Goal: Task Accomplishment & Management: Use online tool/utility

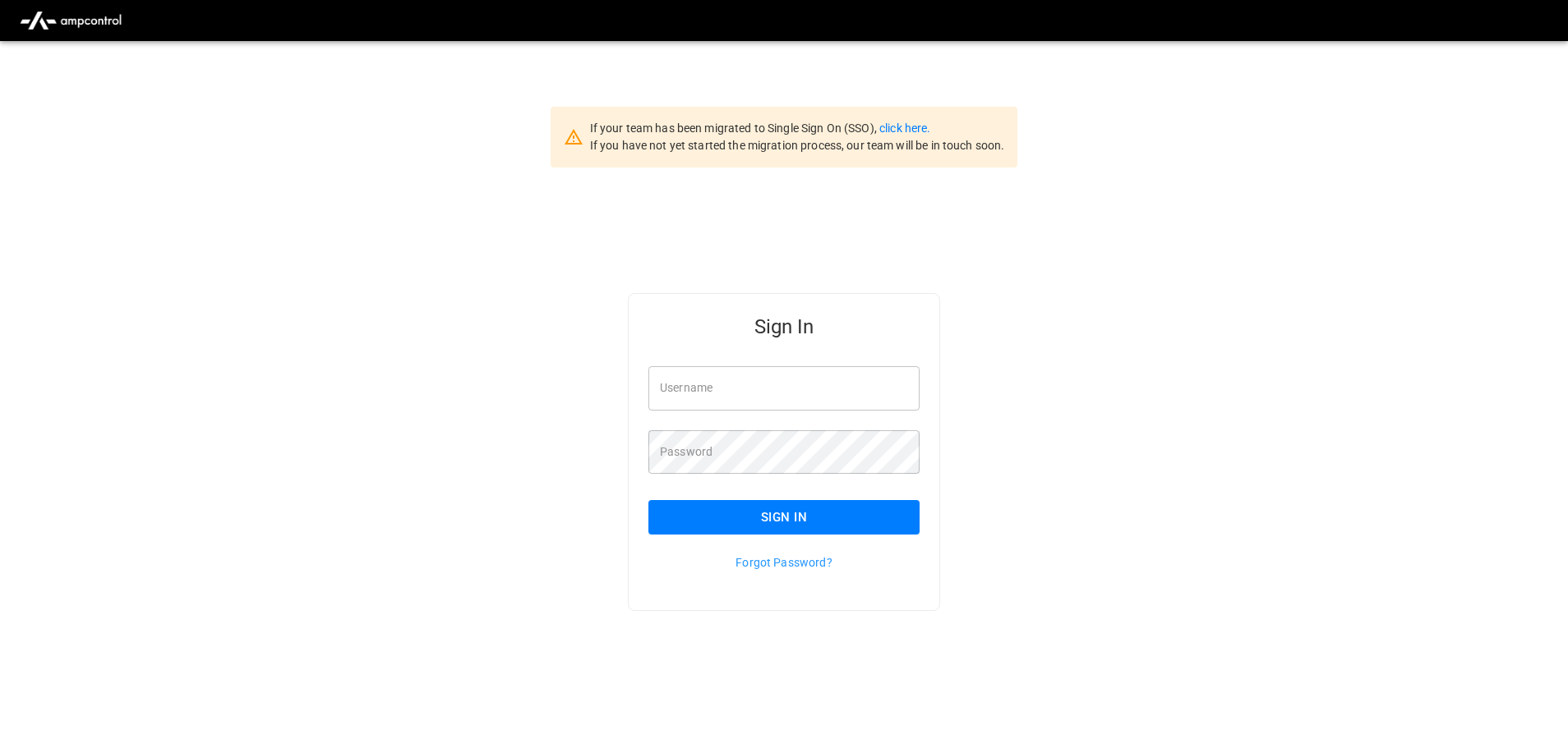
type input "**********"
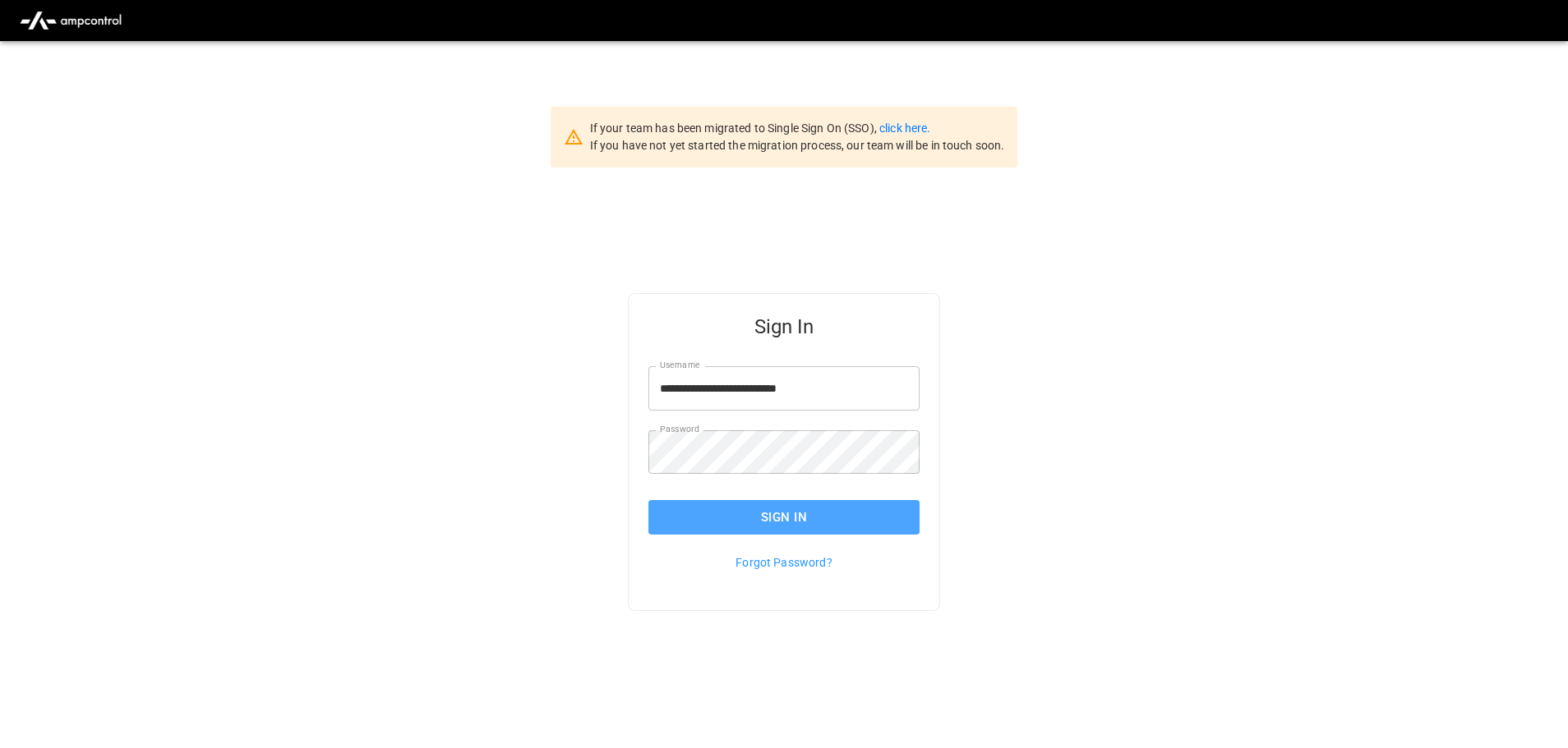
click at [802, 517] on button "Sign In" at bounding box center [783, 517] width 271 height 34
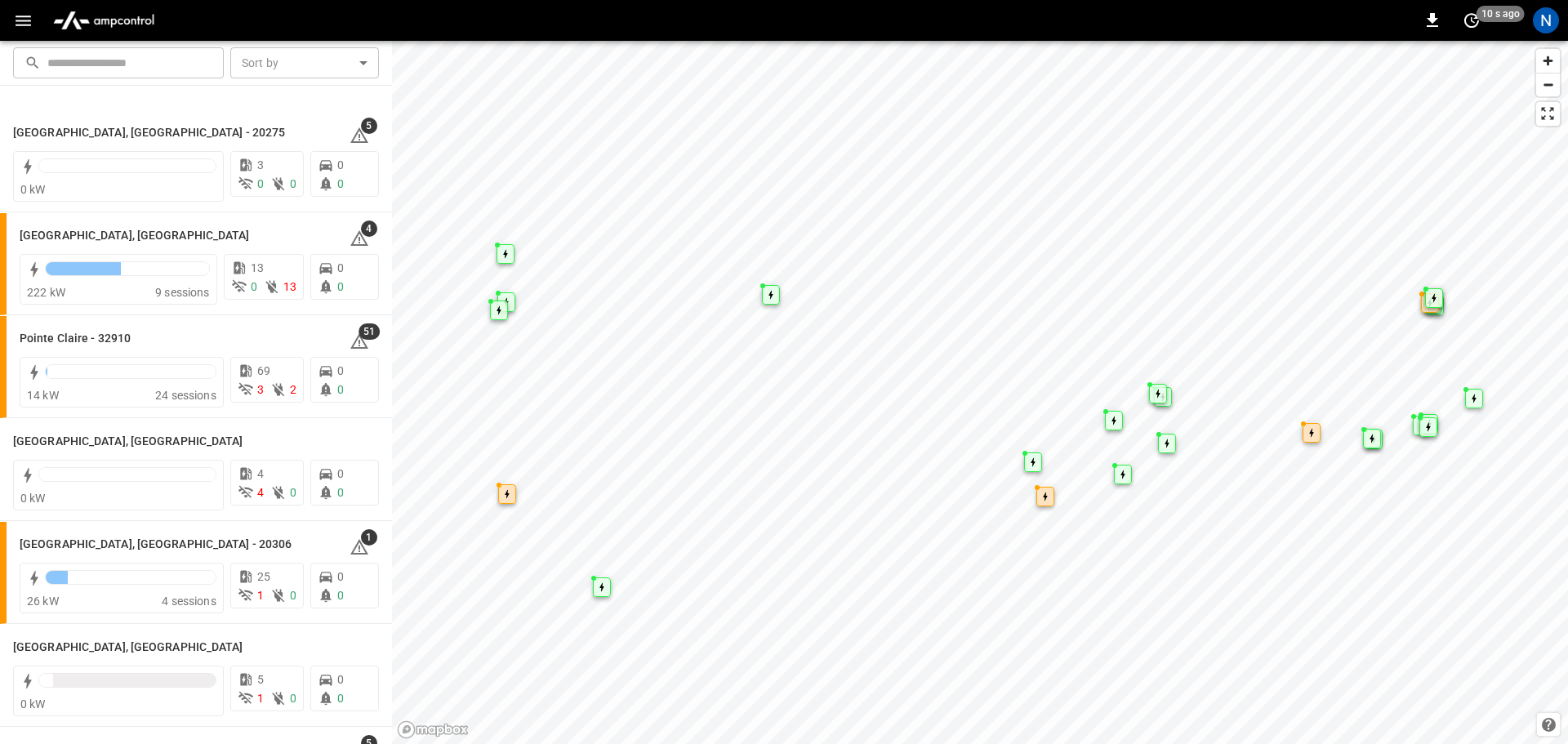
scroll to position [1634, 0]
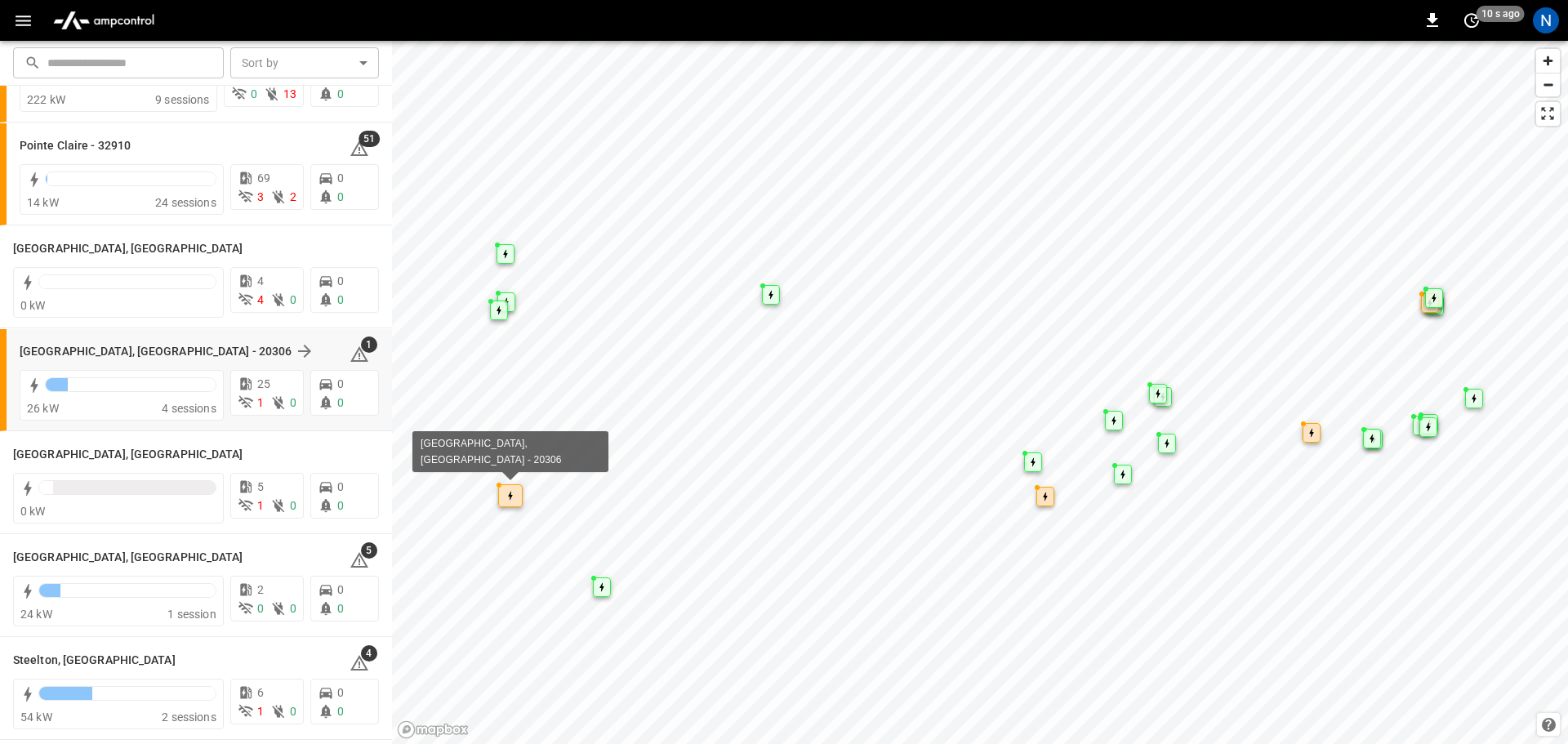
click at [249, 354] on div "[GEOGRAPHIC_DATA], [GEOGRAPHIC_DATA] - 20306" at bounding box center [174, 350] width 310 height 19
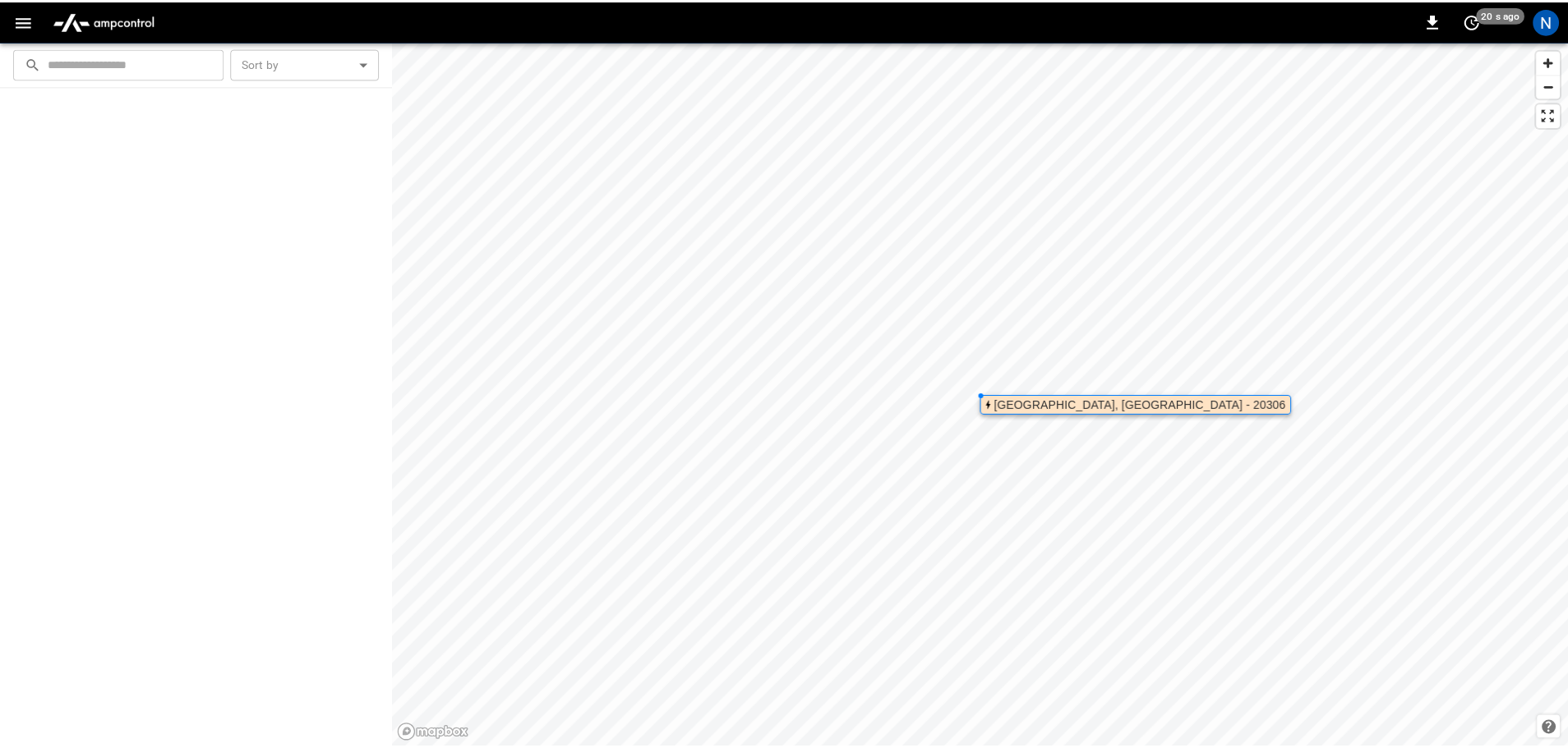
scroll to position [0, 0]
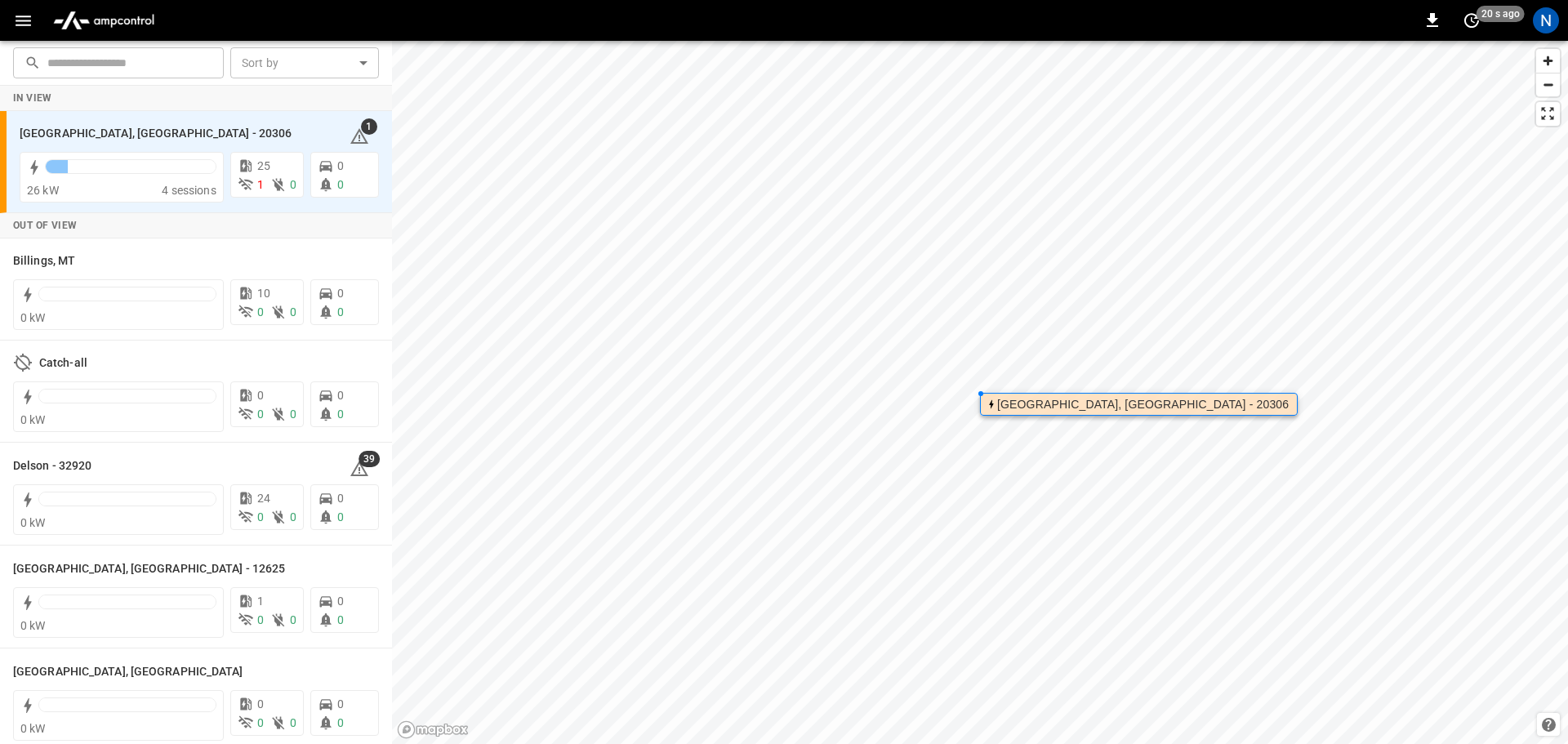
click at [1079, 407] on div "[GEOGRAPHIC_DATA], [GEOGRAPHIC_DATA] - 20306" at bounding box center [1143, 404] width 292 height 10
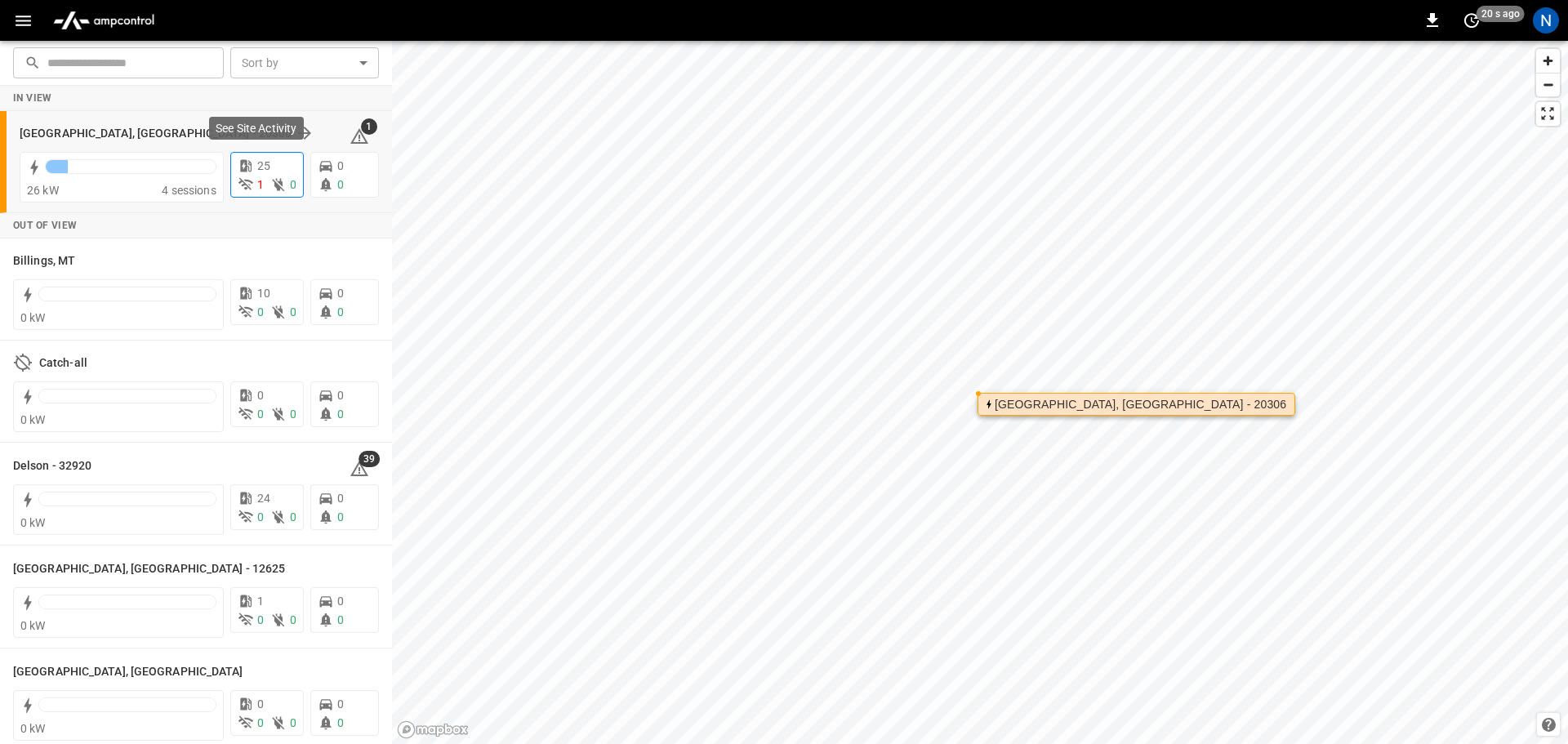
click at [257, 164] on span "25" at bounding box center [263, 166] width 13 height 13
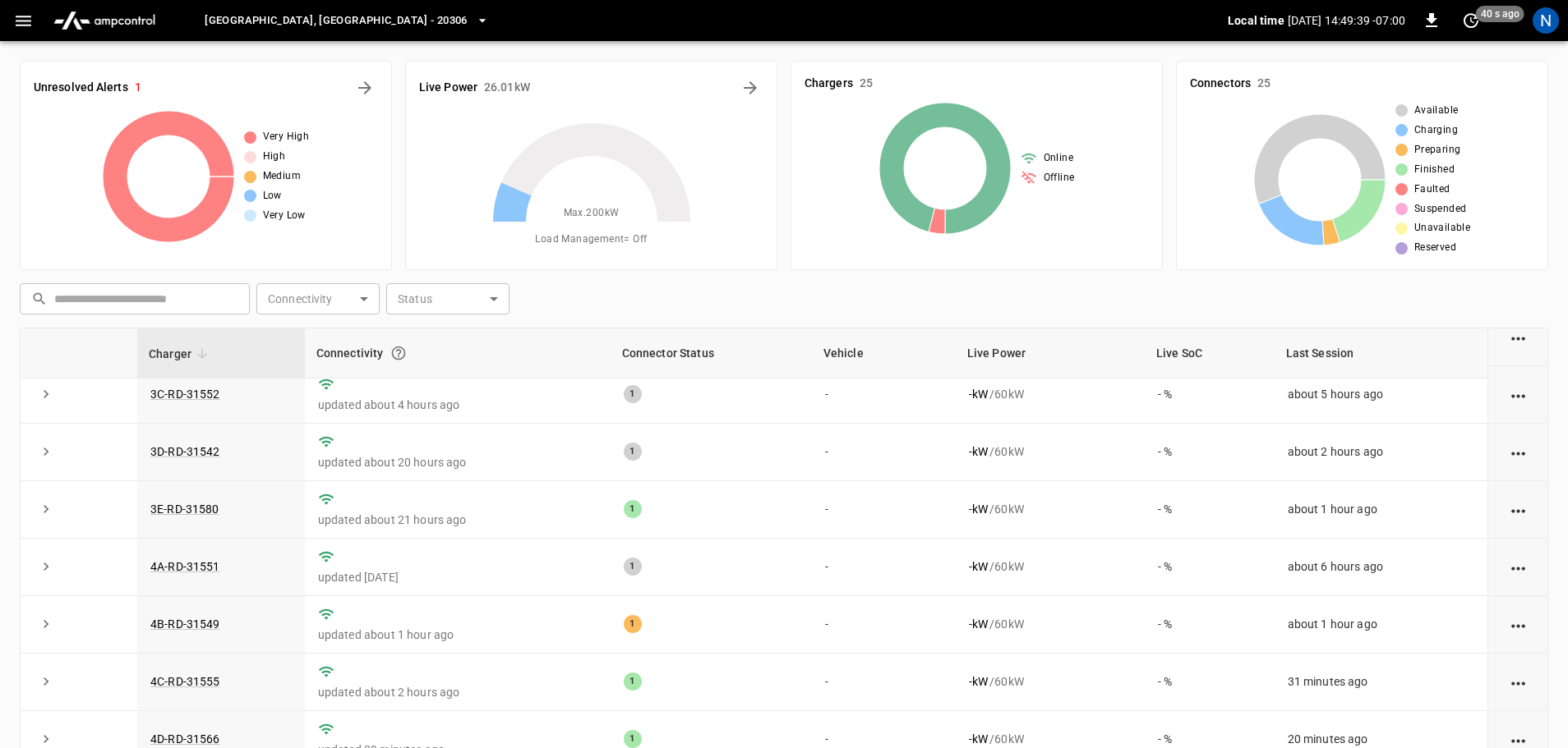
scroll to position [740, 0]
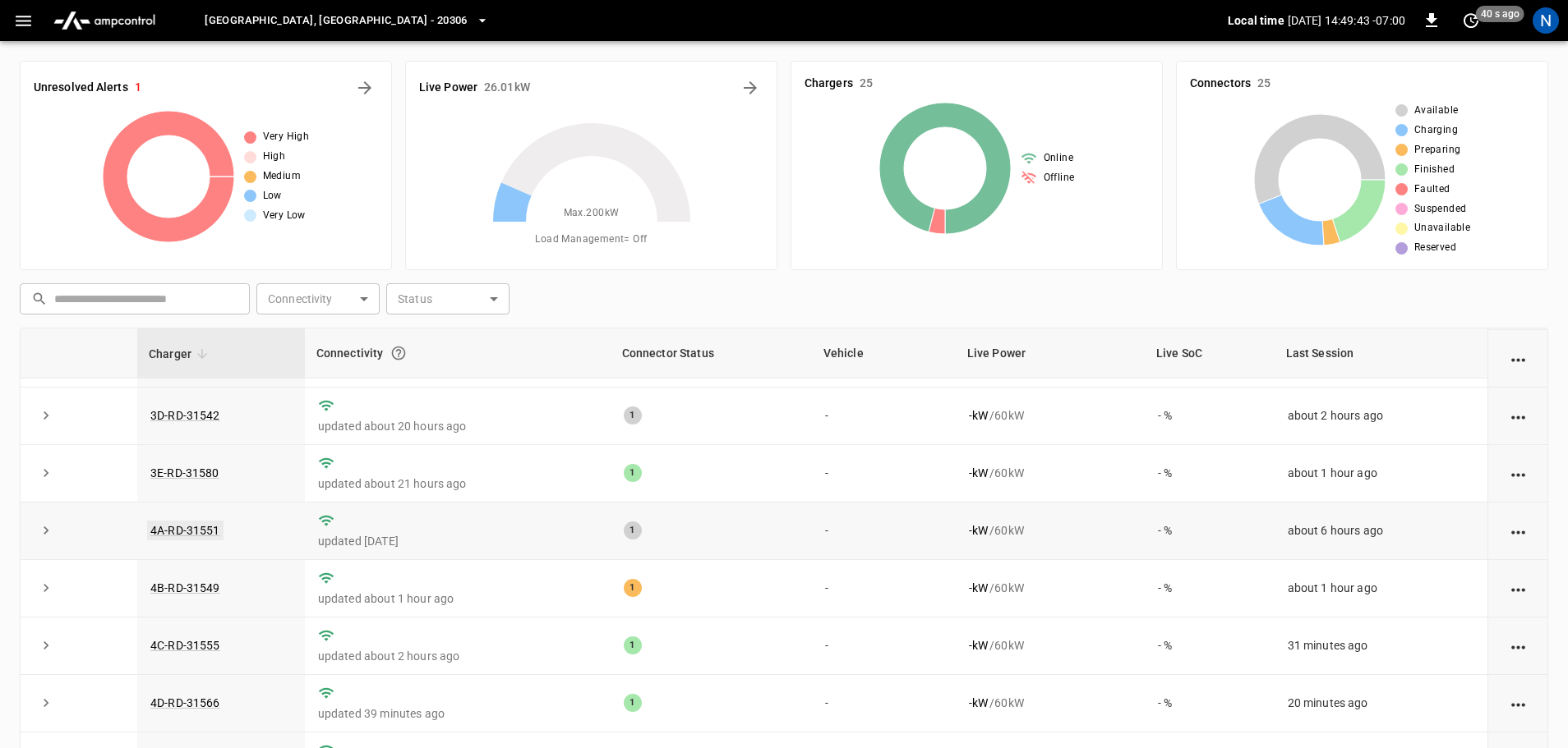
click at [173, 540] on link "4A-RD-31551" at bounding box center [185, 530] width 76 height 19
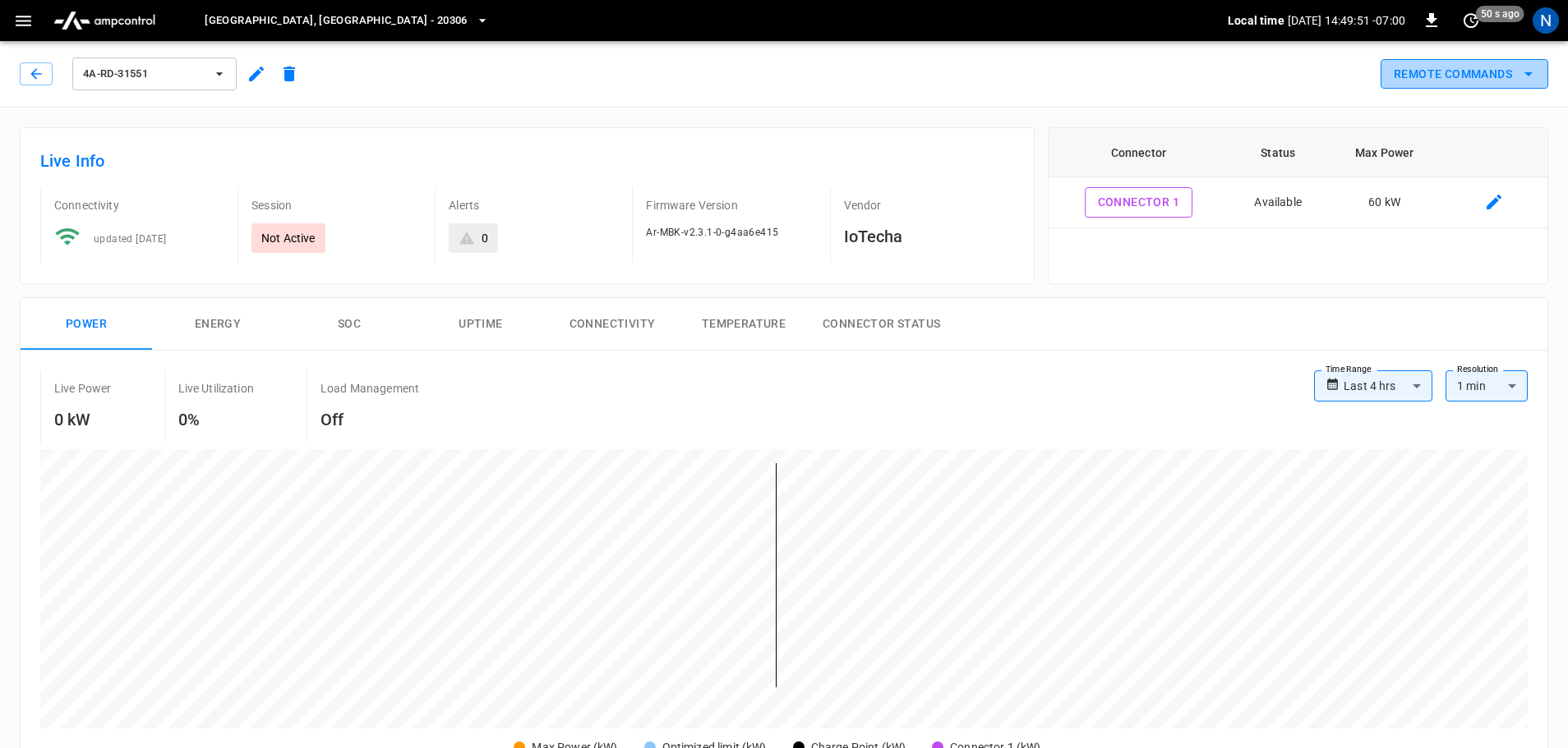
click at [1516, 73] on button "Remote Commands" at bounding box center [1464, 74] width 167 height 30
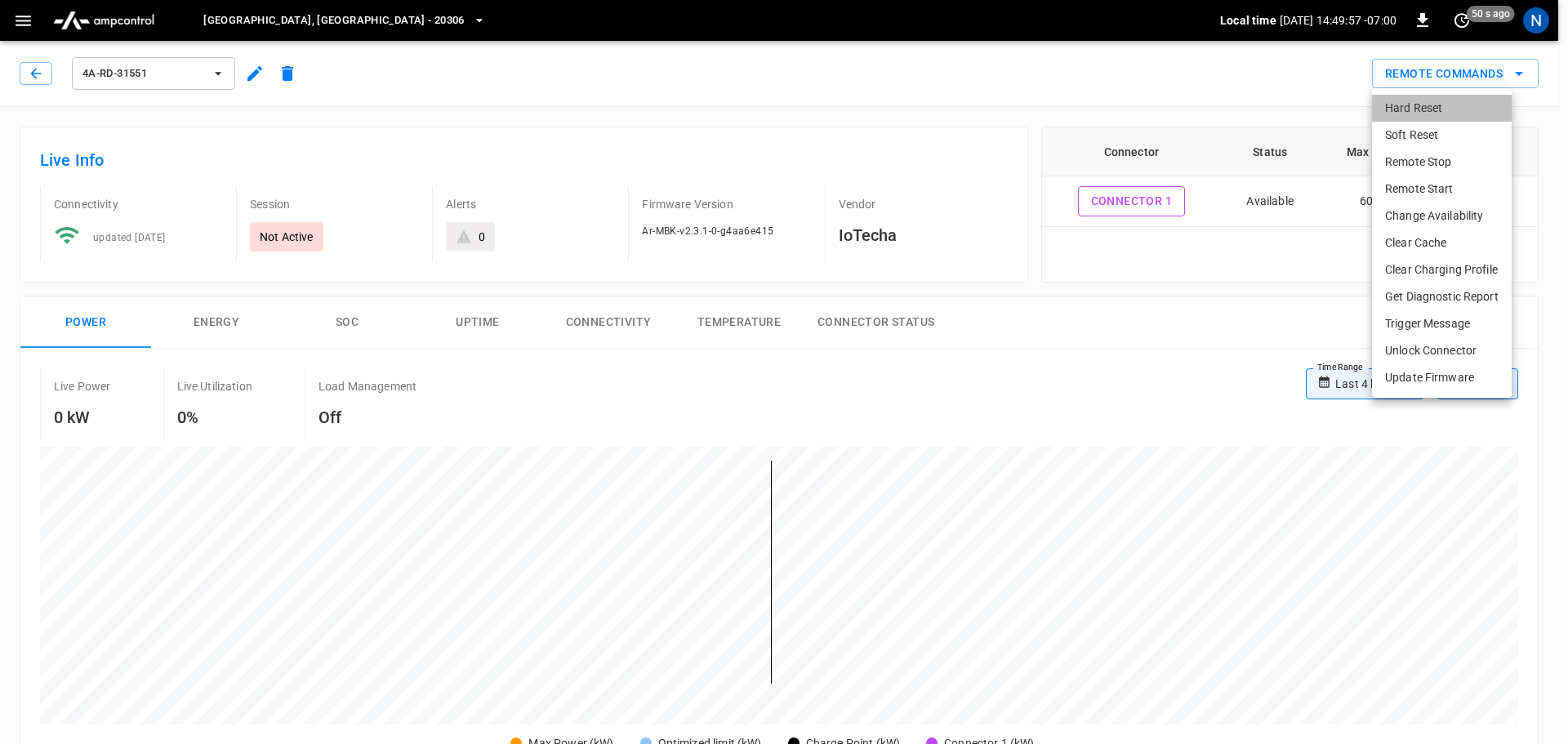
click at [1451, 111] on li "Hard Reset" at bounding box center [1442, 108] width 140 height 27
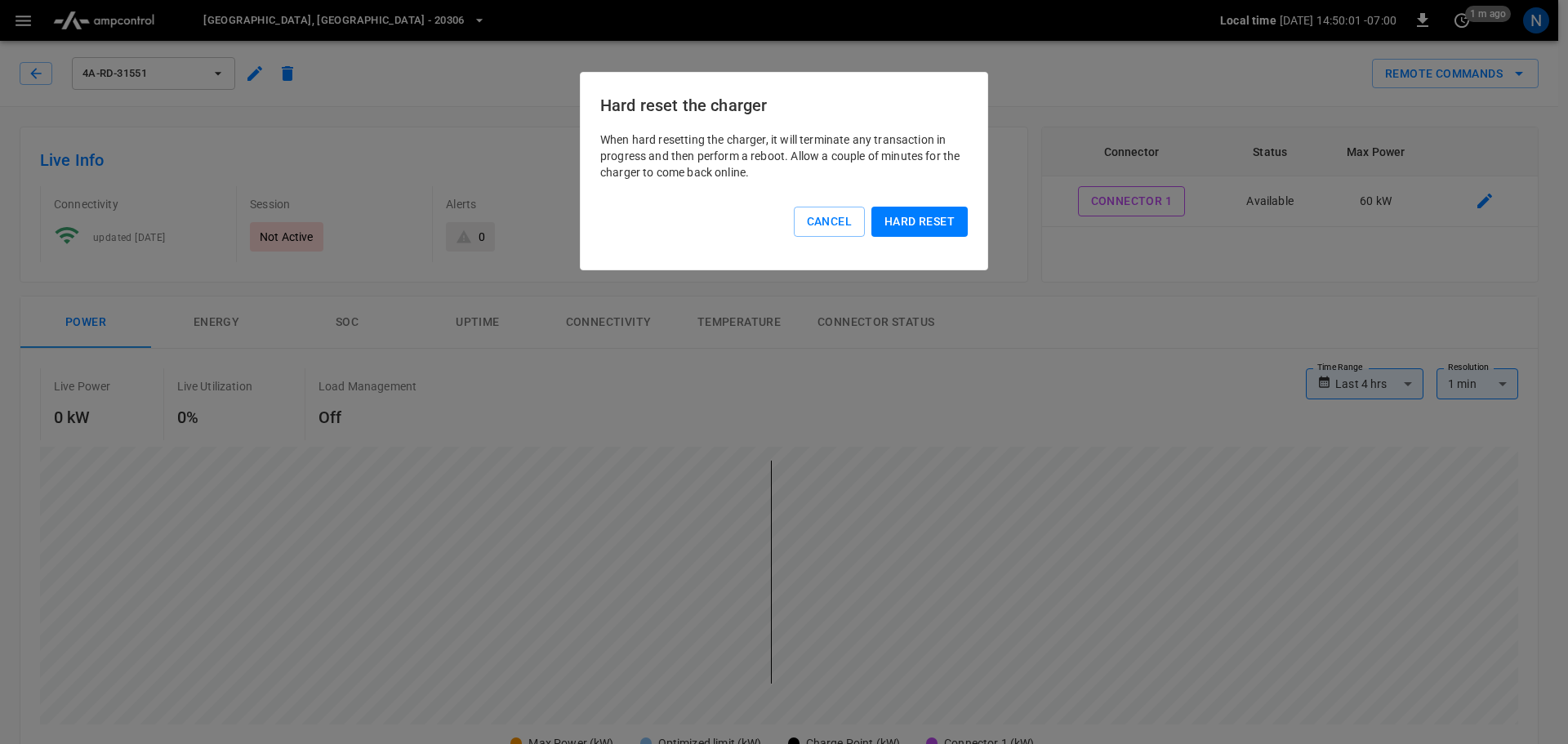
click at [950, 225] on button "Hard reset" at bounding box center [919, 221] width 96 height 30
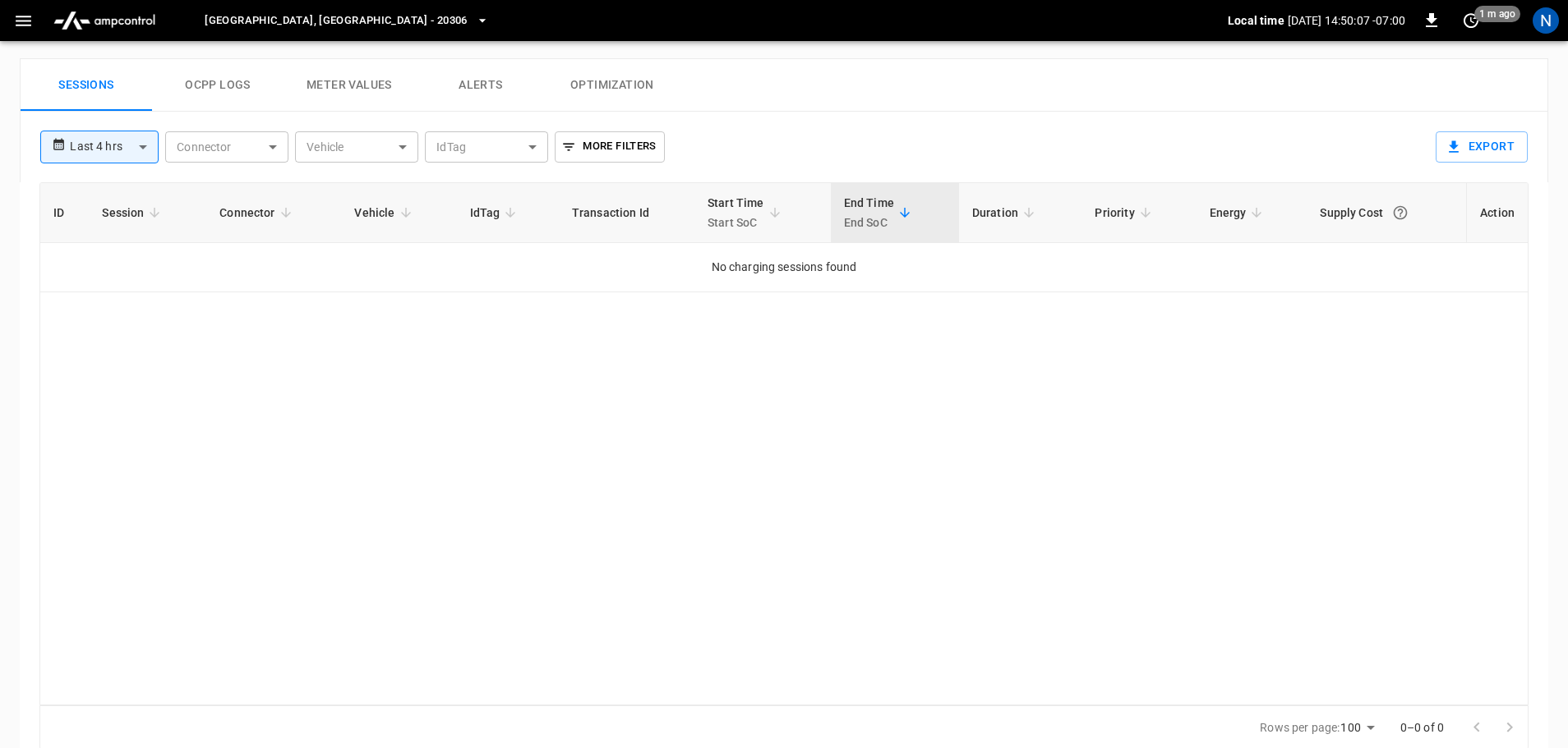
scroll to position [788, 0]
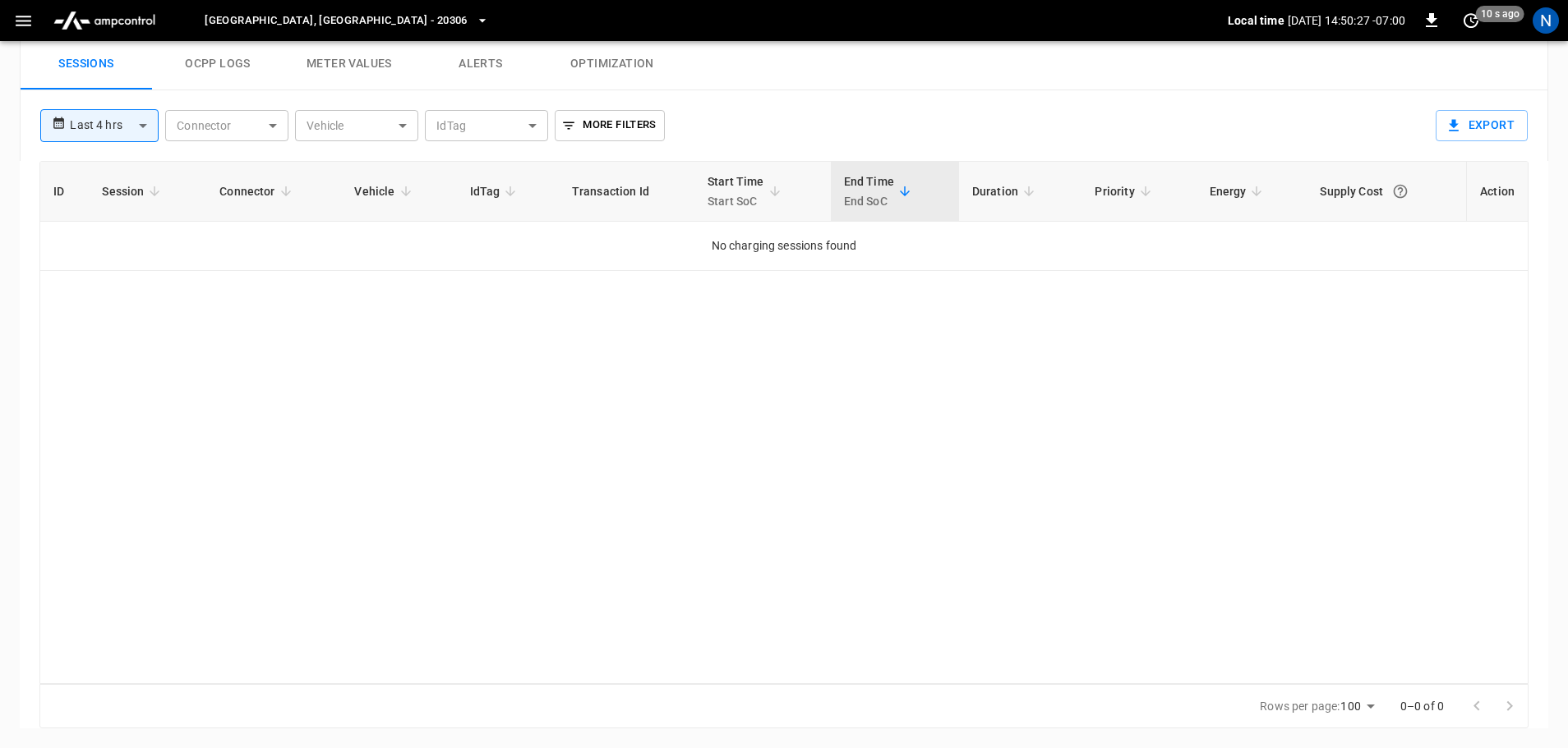
drag, startPoint x: 487, startPoint y: 62, endPoint x: 481, endPoint y: 73, distance: 12.5
click at [486, 61] on button "Alerts" at bounding box center [480, 63] width 132 height 52
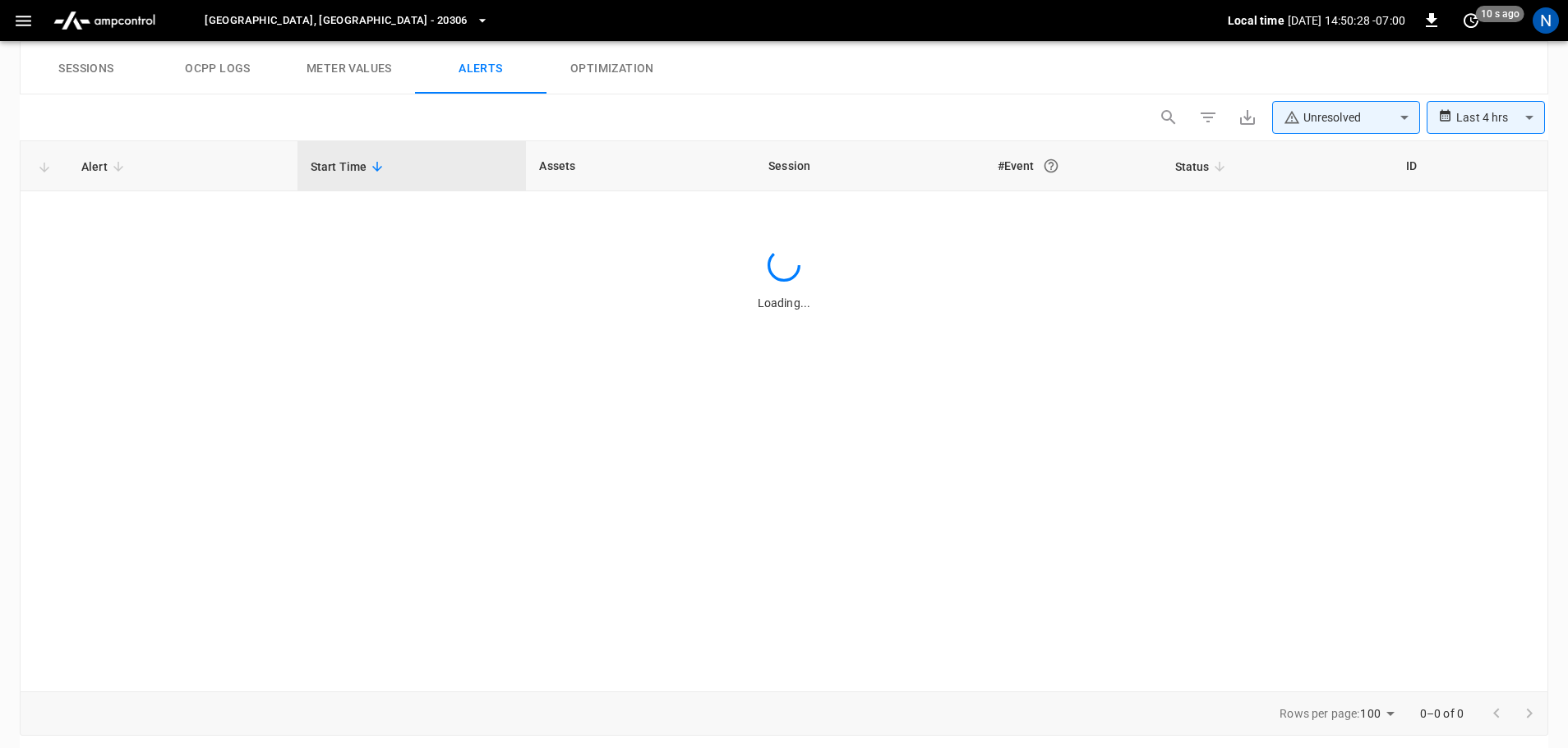
scroll to position [791, 0]
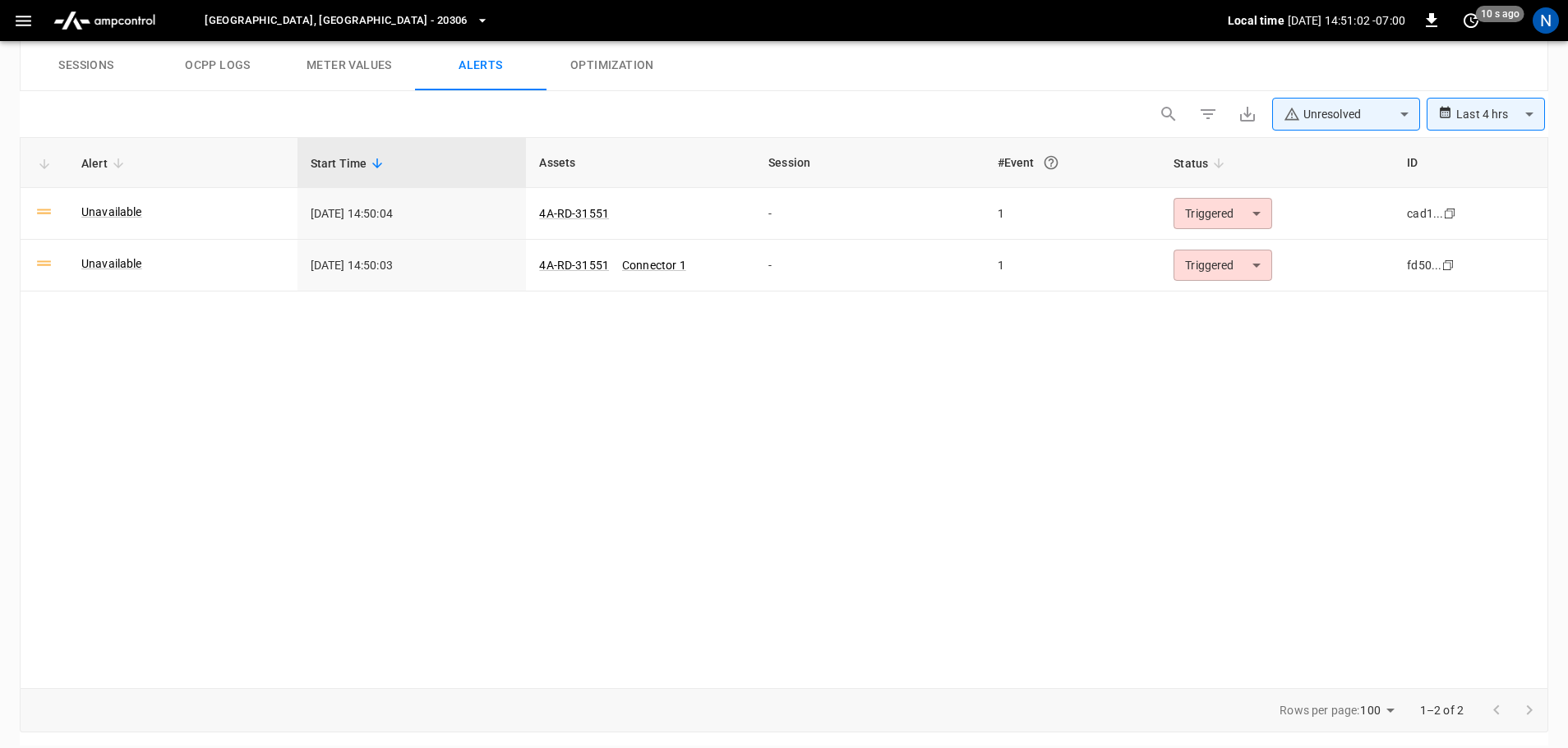
click at [381, 52] on button "Meter Values" at bounding box center [349, 64] width 132 height 52
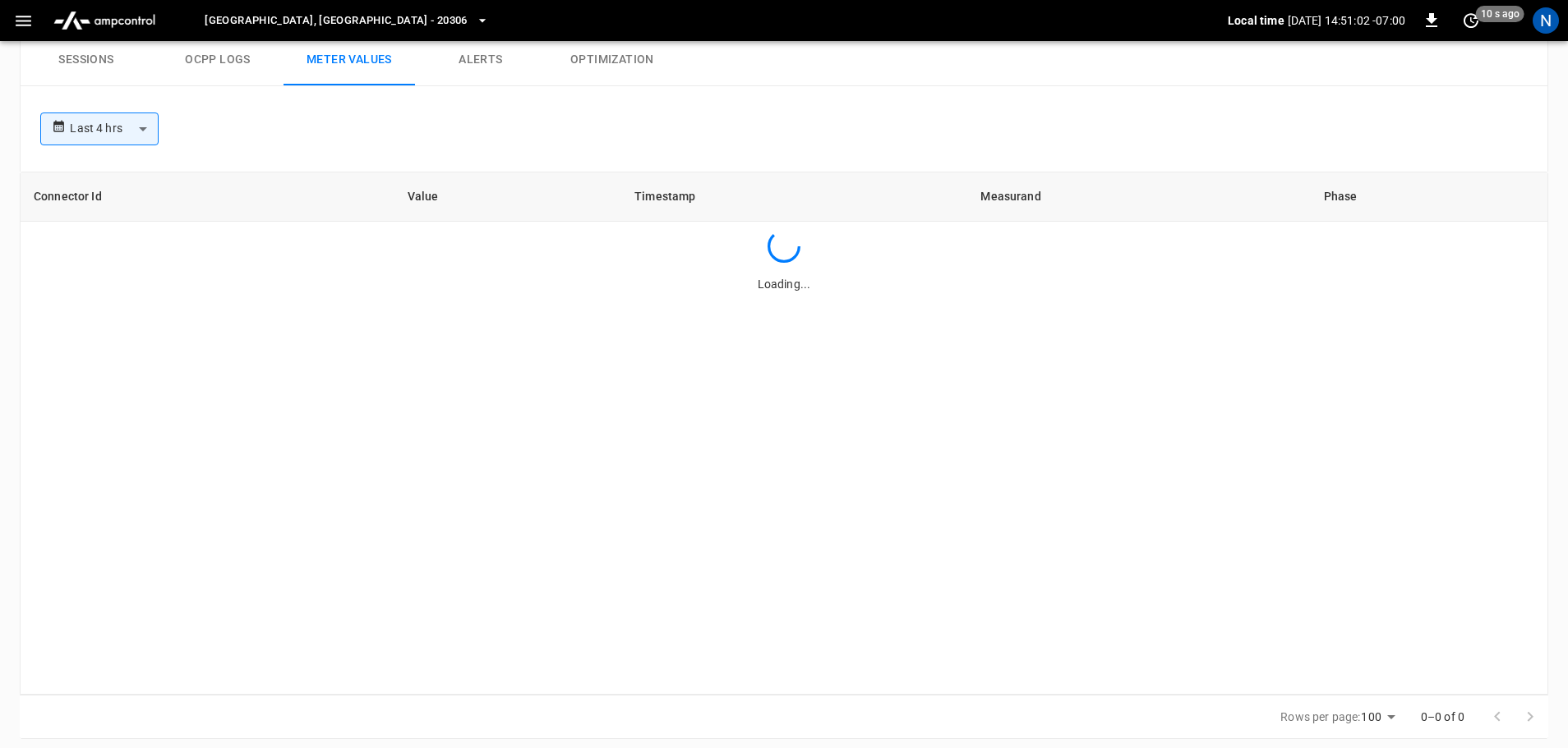
scroll to position [788, 0]
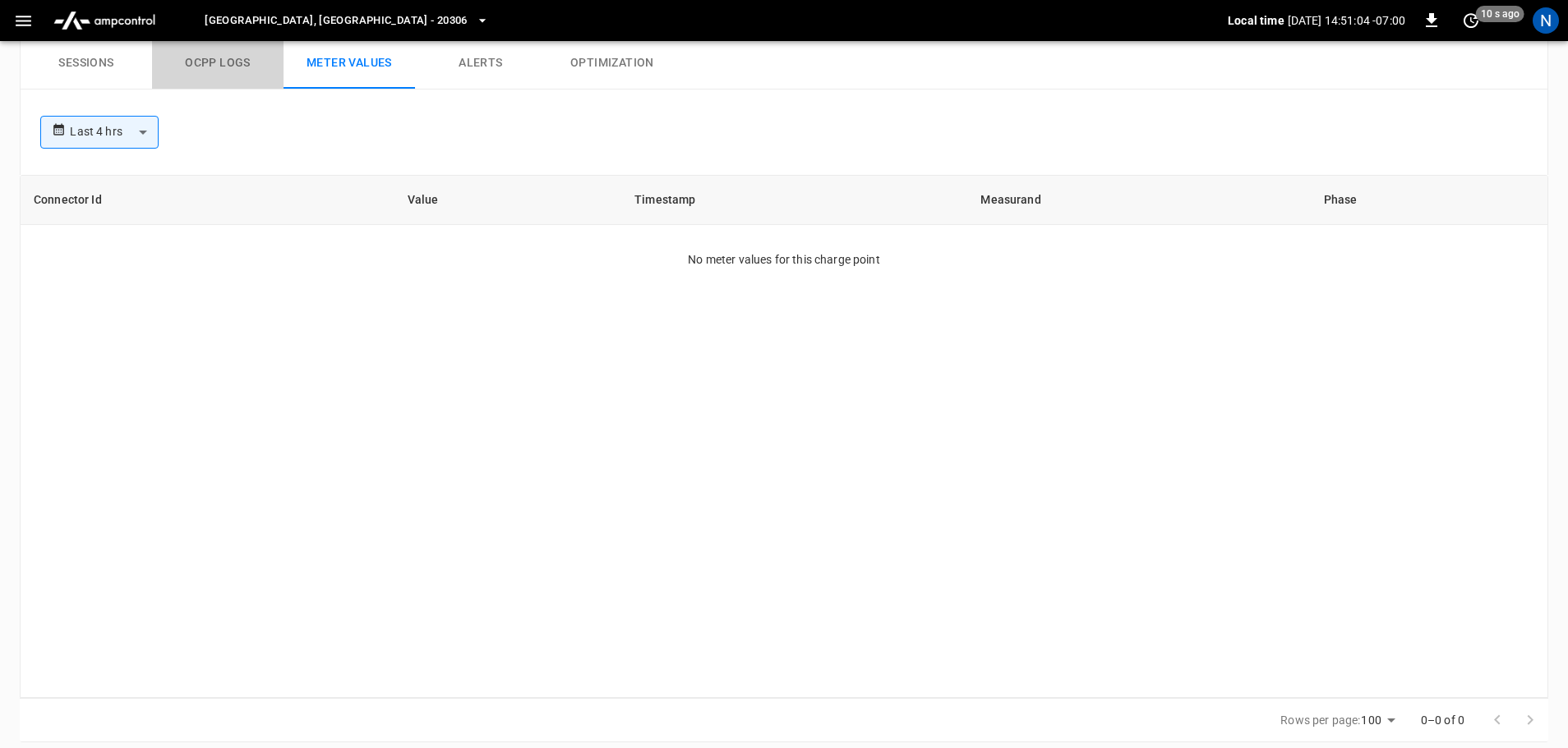
click at [215, 58] on button "Ocpp logs" at bounding box center [217, 63] width 132 height 52
